Goal: Transaction & Acquisition: Purchase product/service

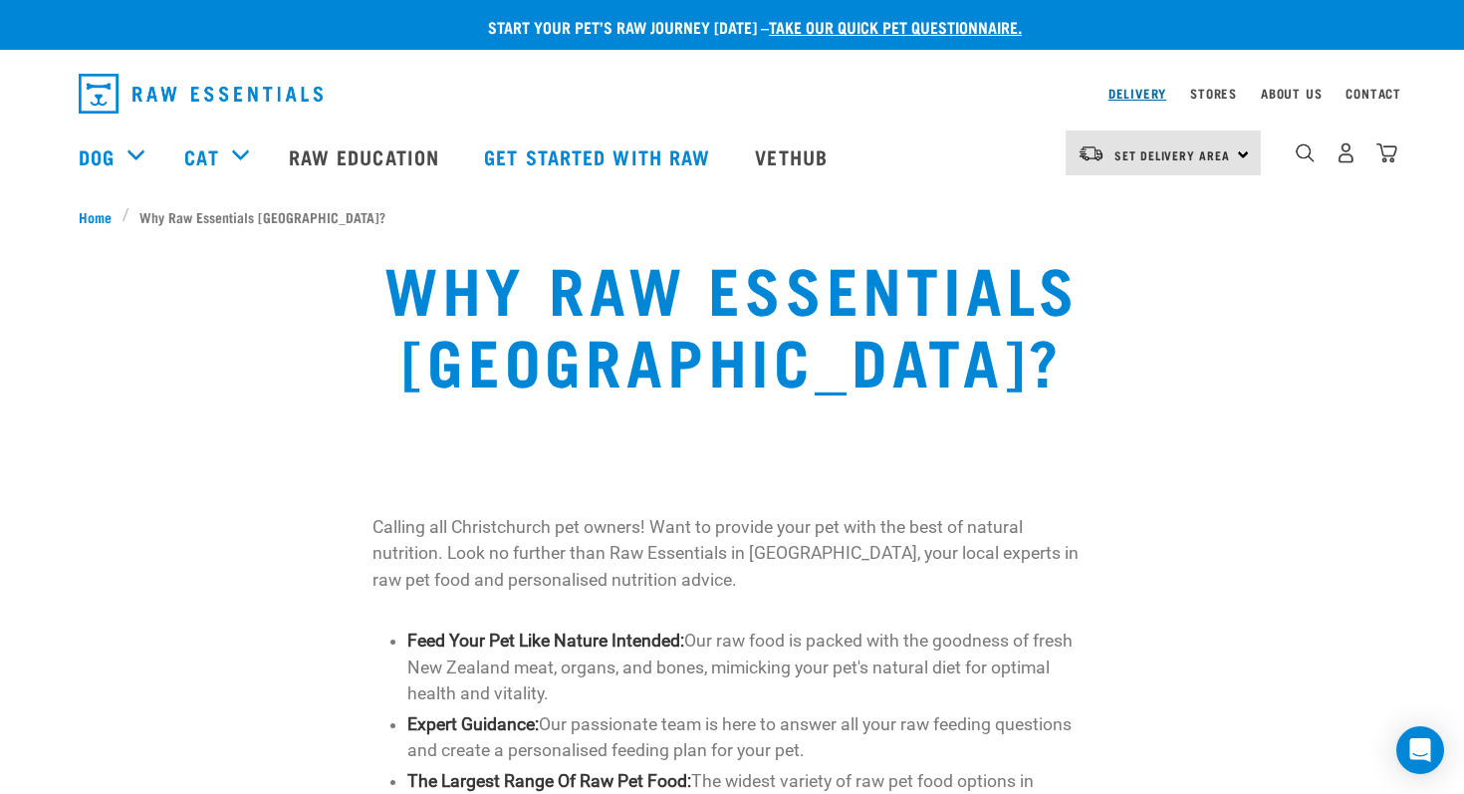
click at [1149, 90] on link "Delivery" at bounding box center [1138, 93] width 58 height 7
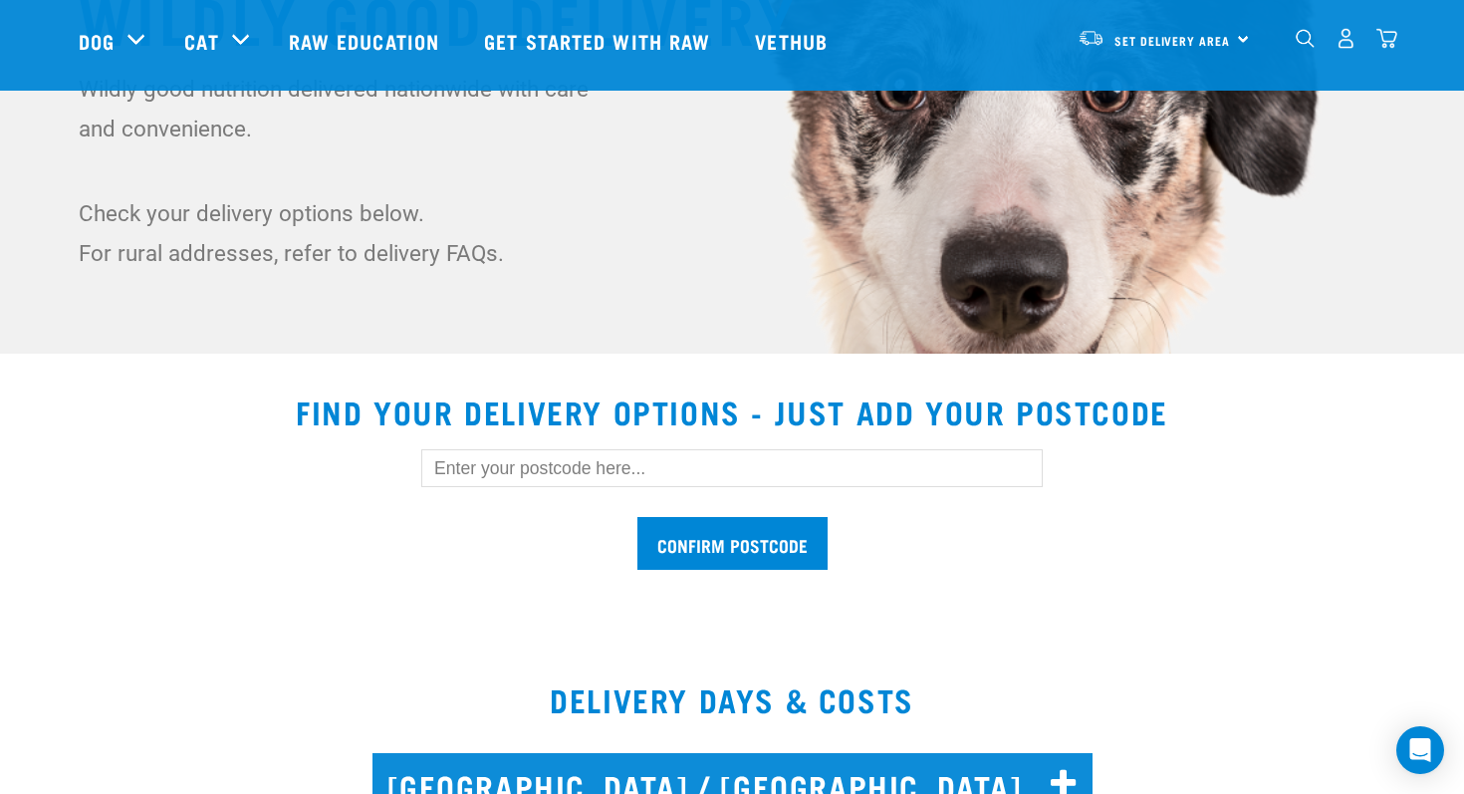
scroll to position [317, 0]
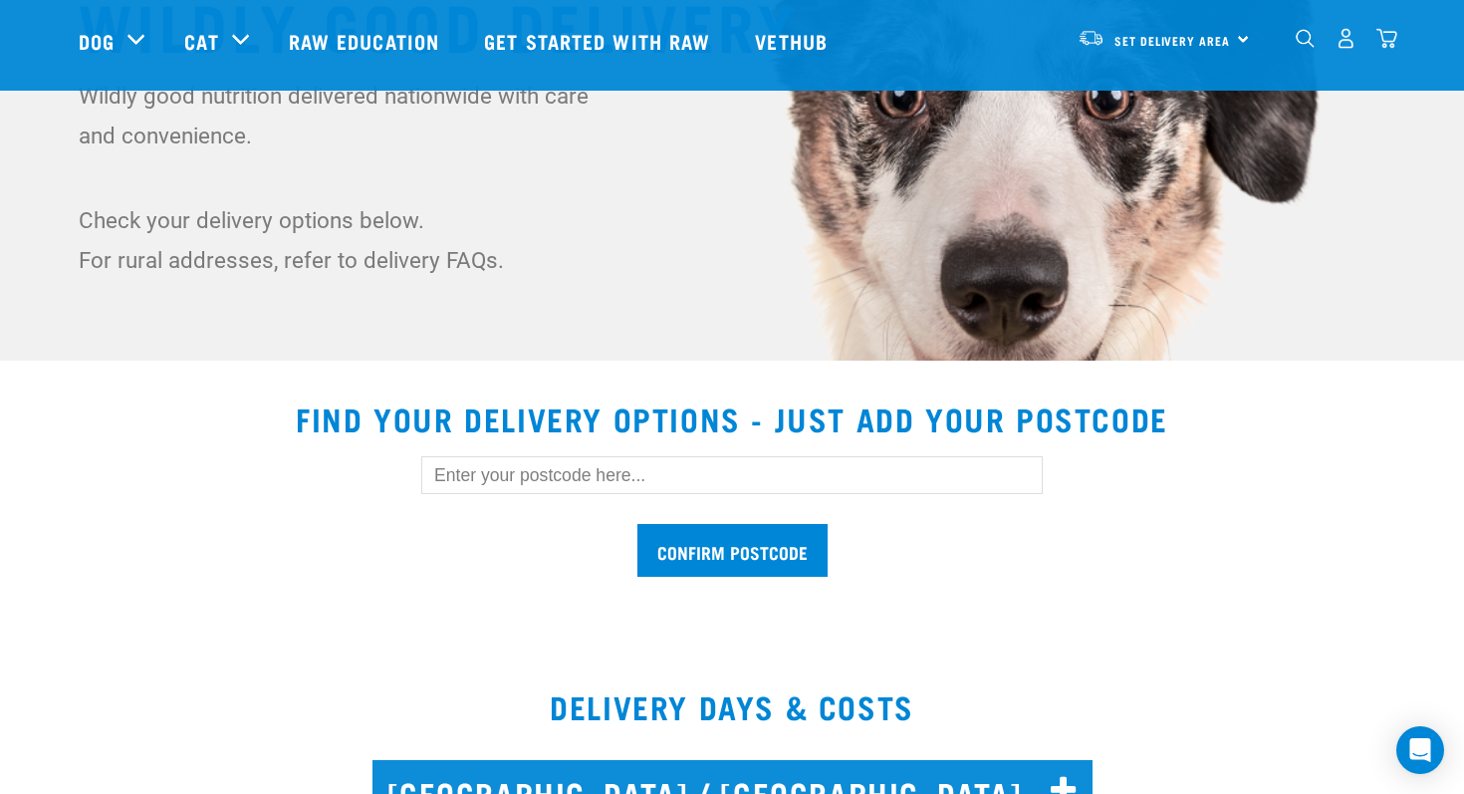
click at [596, 443] on div "Confirm postcode" at bounding box center [731, 506] width 685 height 164
click at [598, 468] on input "text" at bounding box center [731, 475] width 621 height 38
type input "8083"
click at [792, 543] on input "Confirm postcode" at bounding box center [732, 550] width 190 height 53
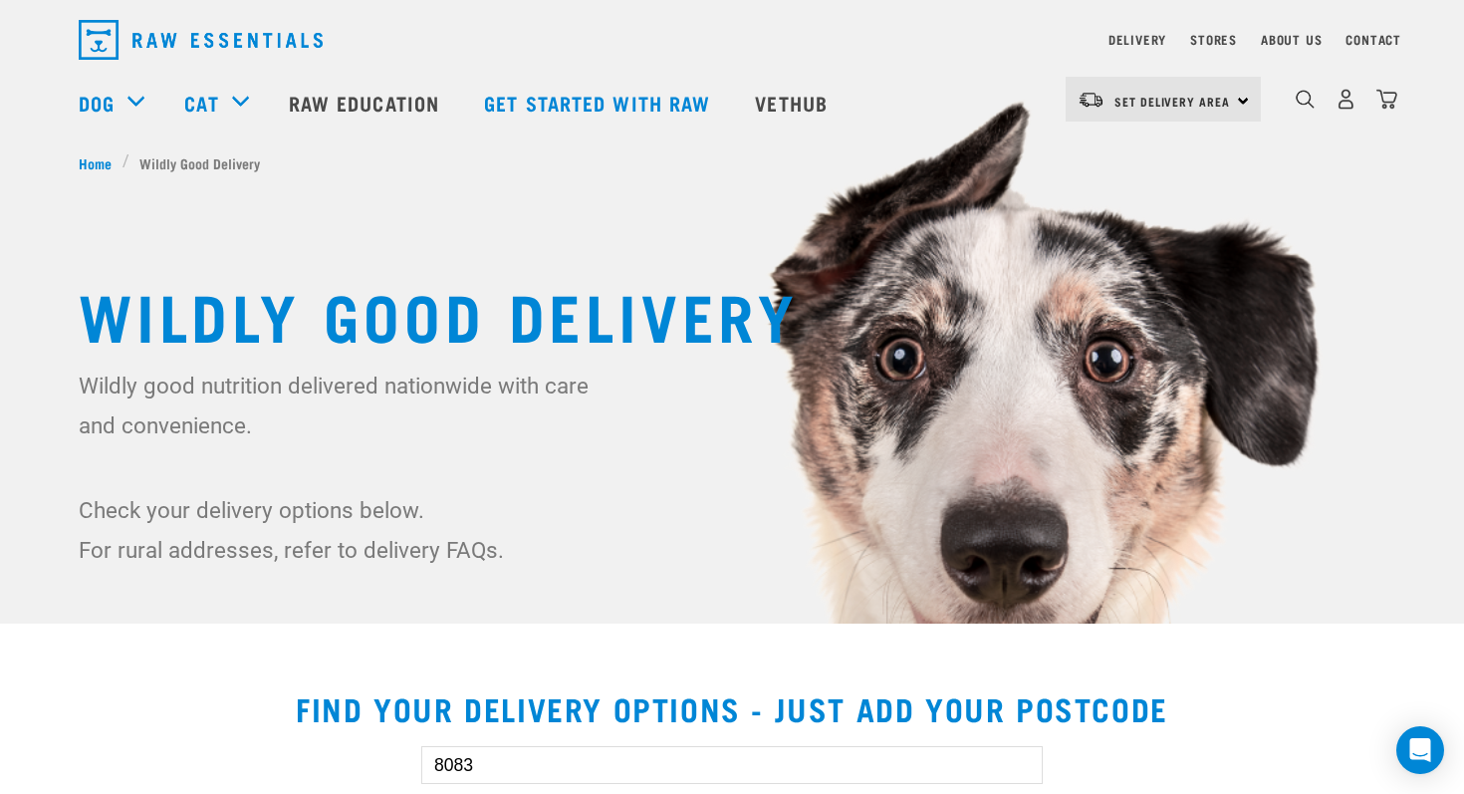
scroll to position [0, 0]
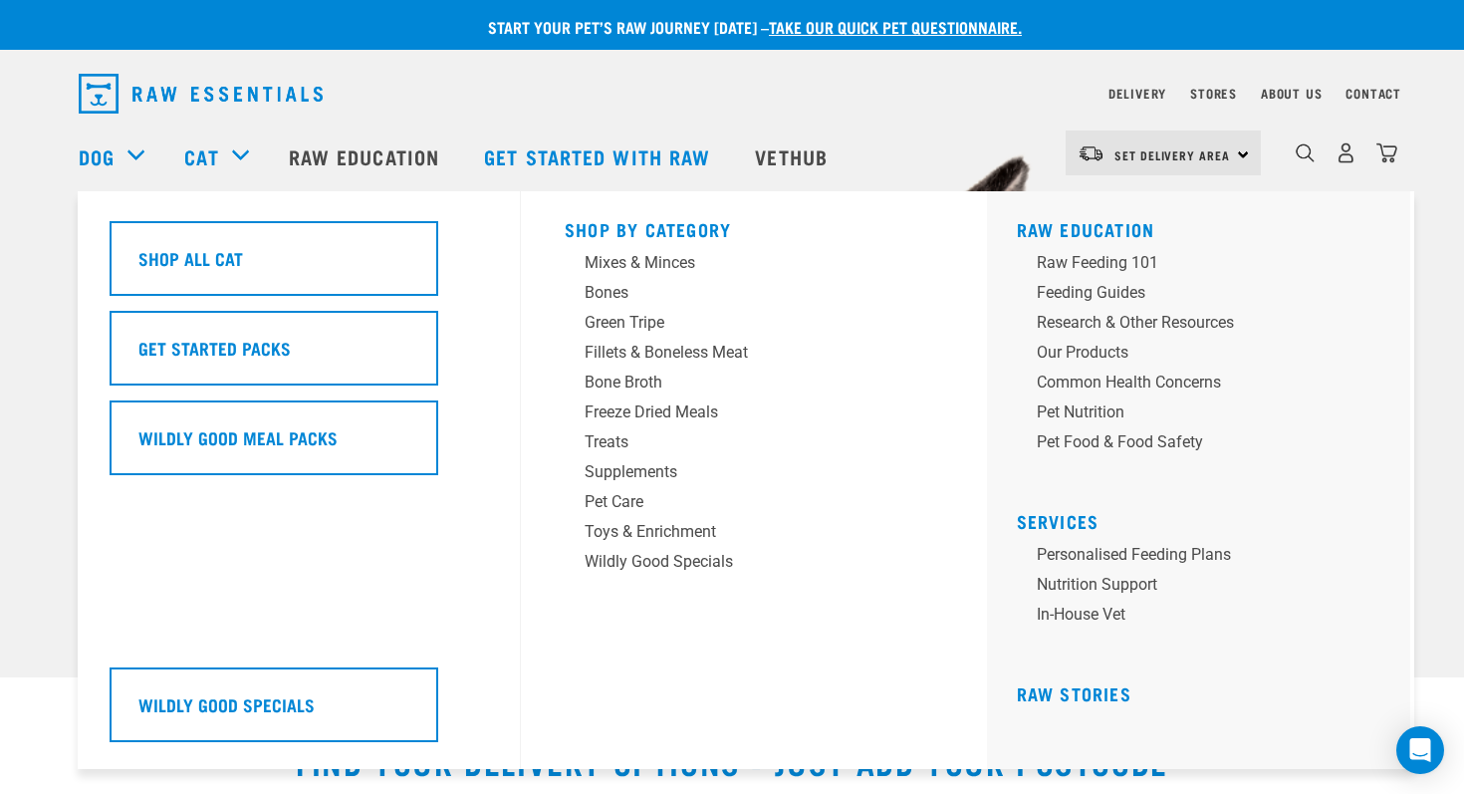
click at [237, 156] on div "Cat" at bounding box center [226, 157] width 84 height 80
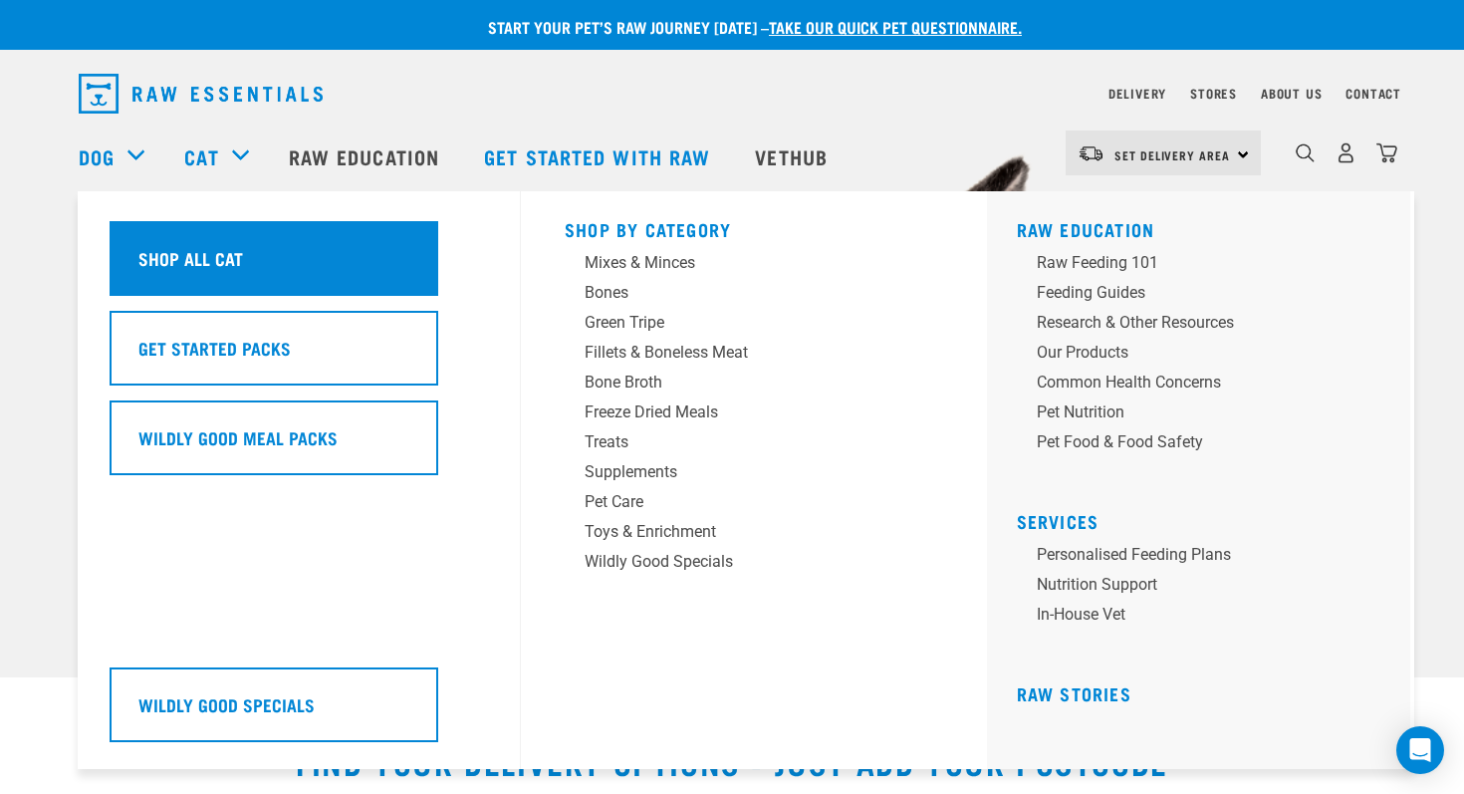
click at [220, 261] on h5 "Shop All Cat" at bounding box center [190, 258] width 105 height 26
